Goal: Find contact information

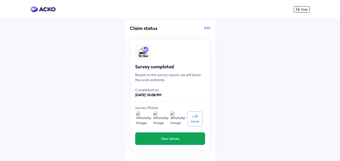
click at [207, 26] on div "Info" at bounding box center [191, 30] width 39 height 10
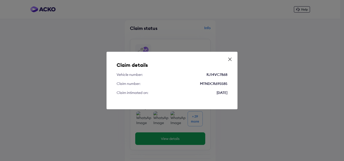
click at [231, 57] on icon at bounding box center [230, 59] width 5 height 5
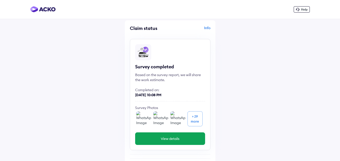
click at [299, 10] on icon at bounding box center [298, 10] width 4 height 4
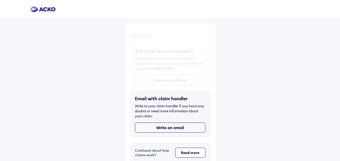
click at [158, 126] on button "Write an email" at bounding box center [170, 128] width 71 height 10
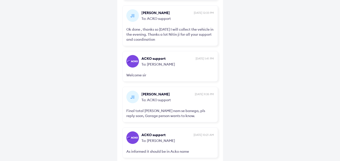
scroll to position [3618, 0]
